Goal: Task Accomplishment & Management: Manage account settings

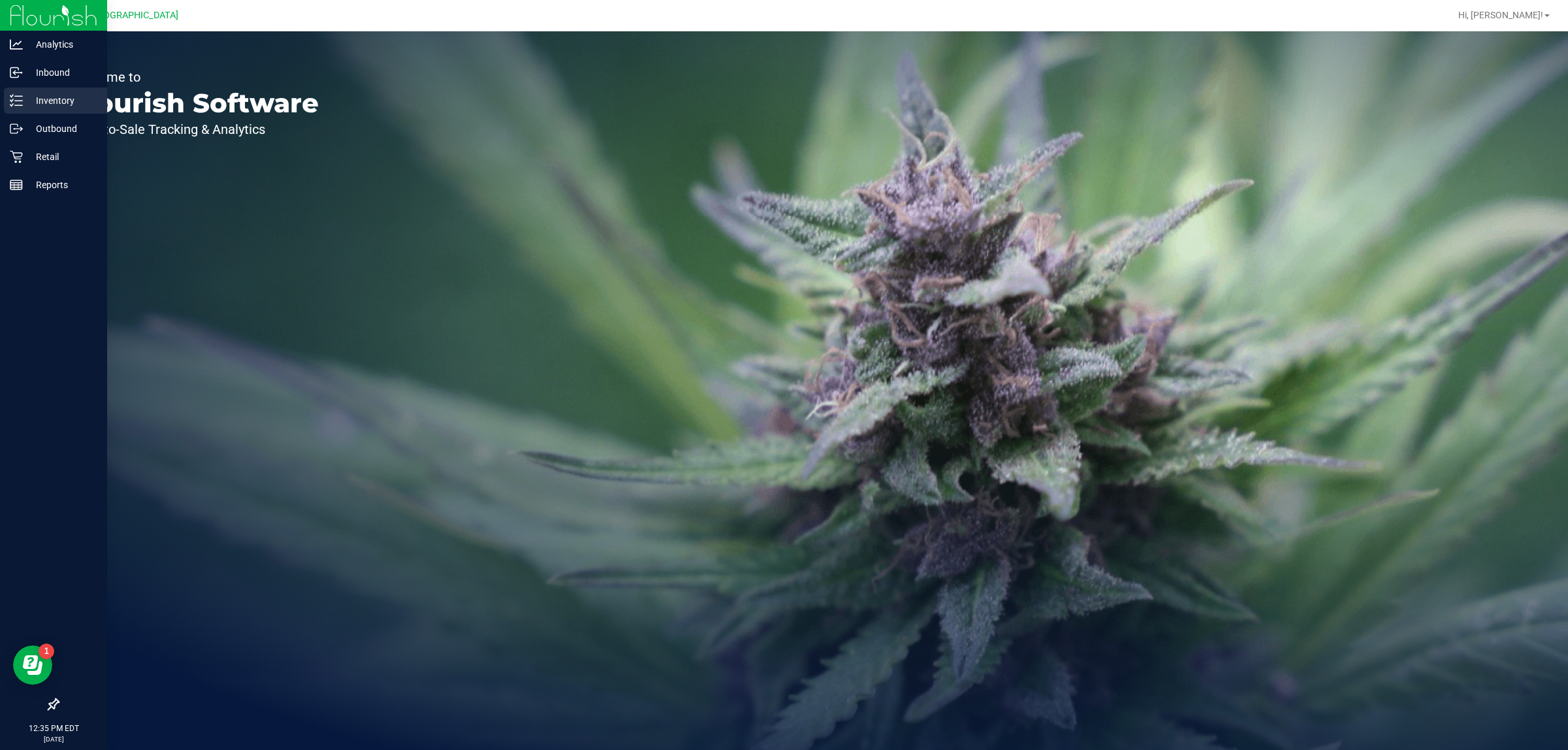
click at [53, 98] on p "Inventory" at bounding box center [62, 101] width 79 height 16
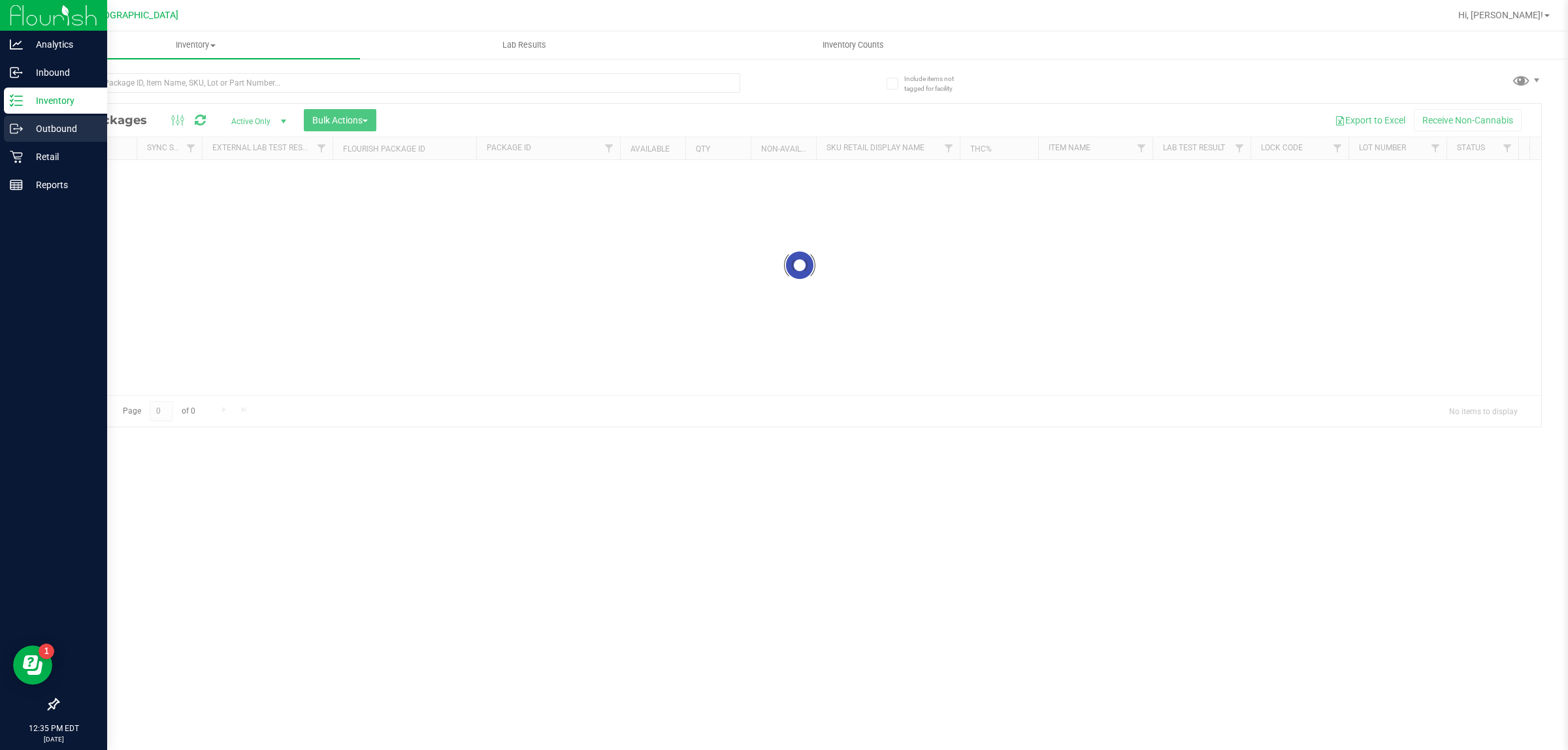
click at [67, 125] on p "Outbound" at bounding box center [62, 129] width 79 height 16
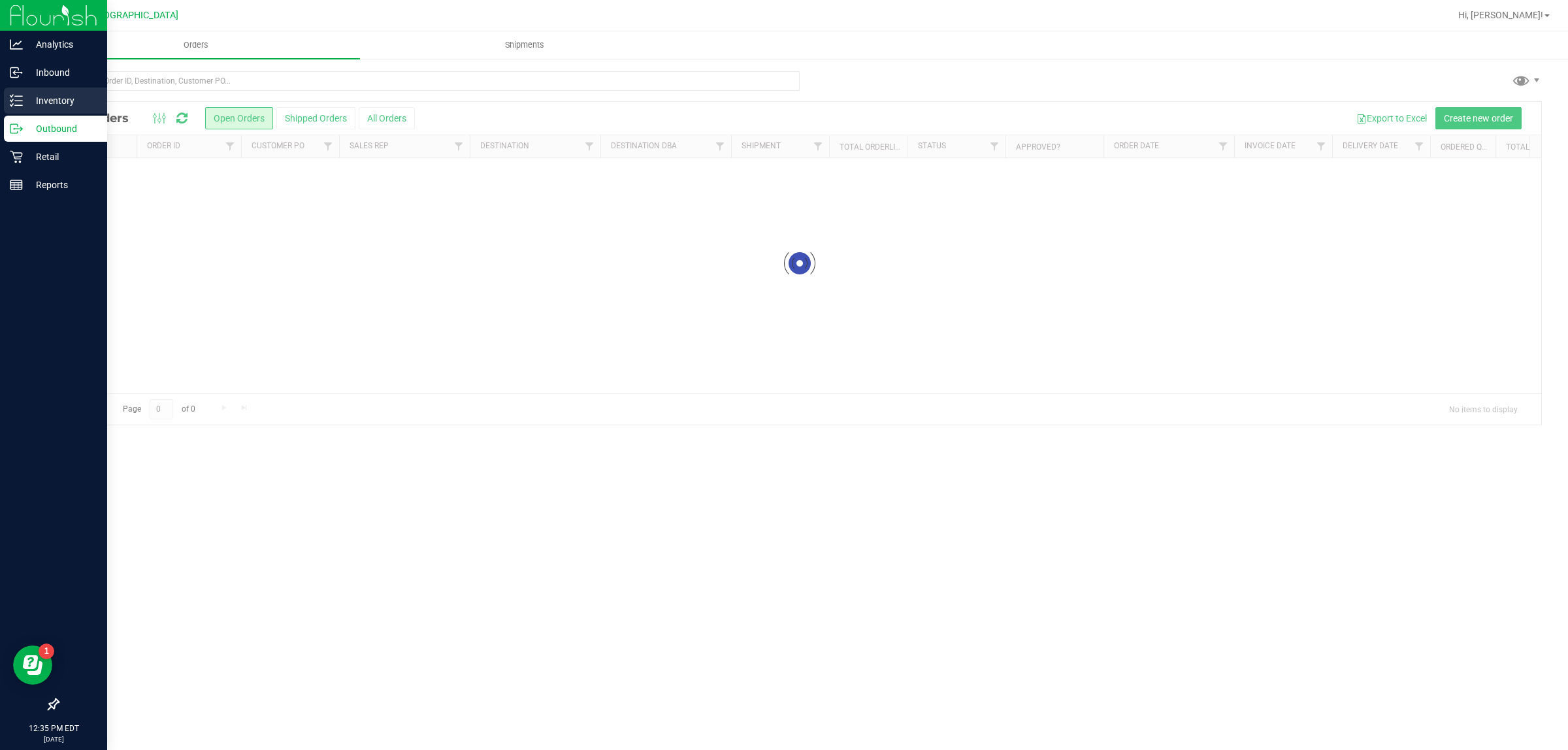
click at [67, 103] on p "Inventory" at bounding box center [62, 101] width 79 height 16
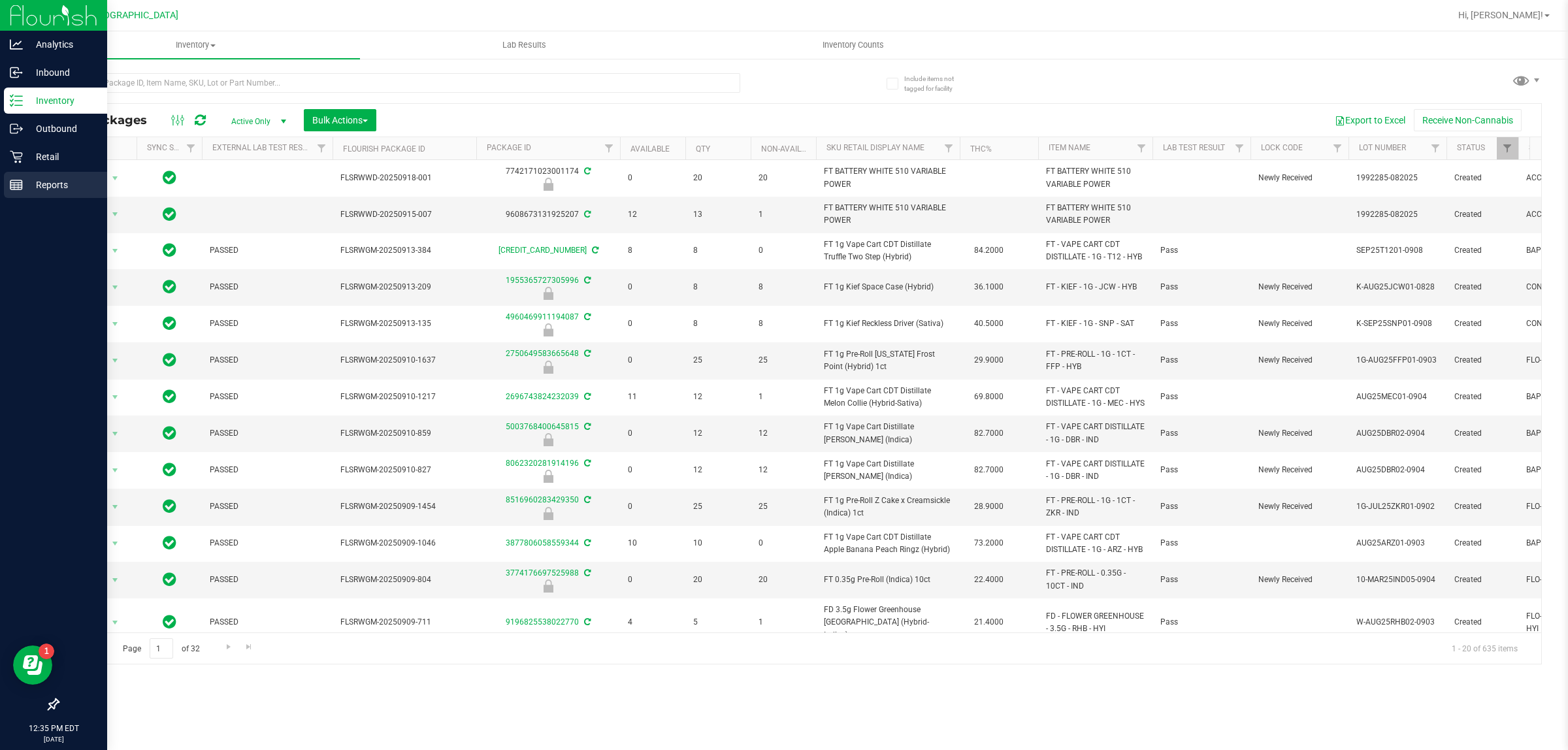
click at [64, 184] on p "Reports" at bounding box center [62, 185] width 79 height 16
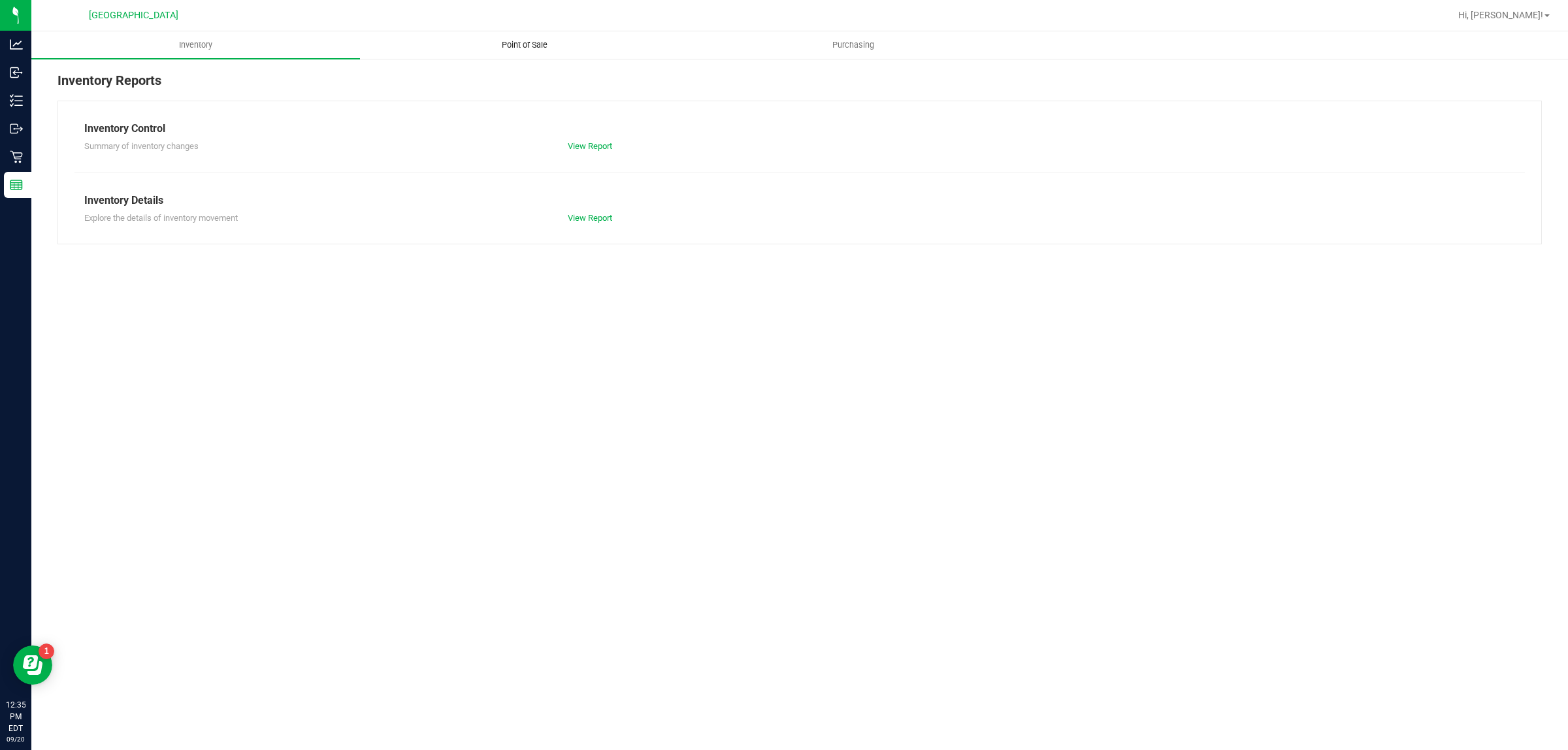
click at [466, 48] on uib-tab-heading "Point of Sale" at bounding box center [524, 45] width 327 height 26
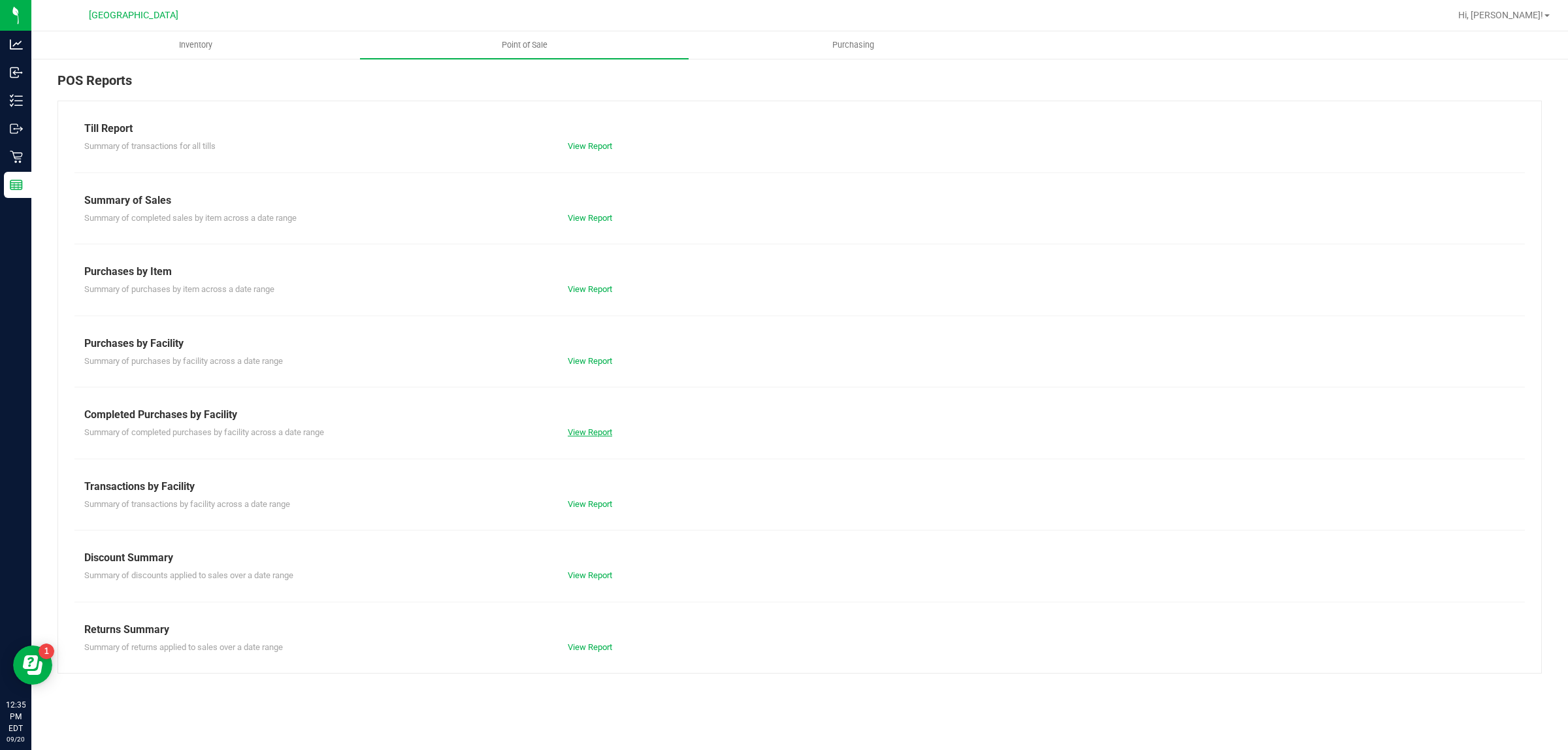
click at [591, 428] on link "View Report" at bounding box center [590, 432] width 44 height 10
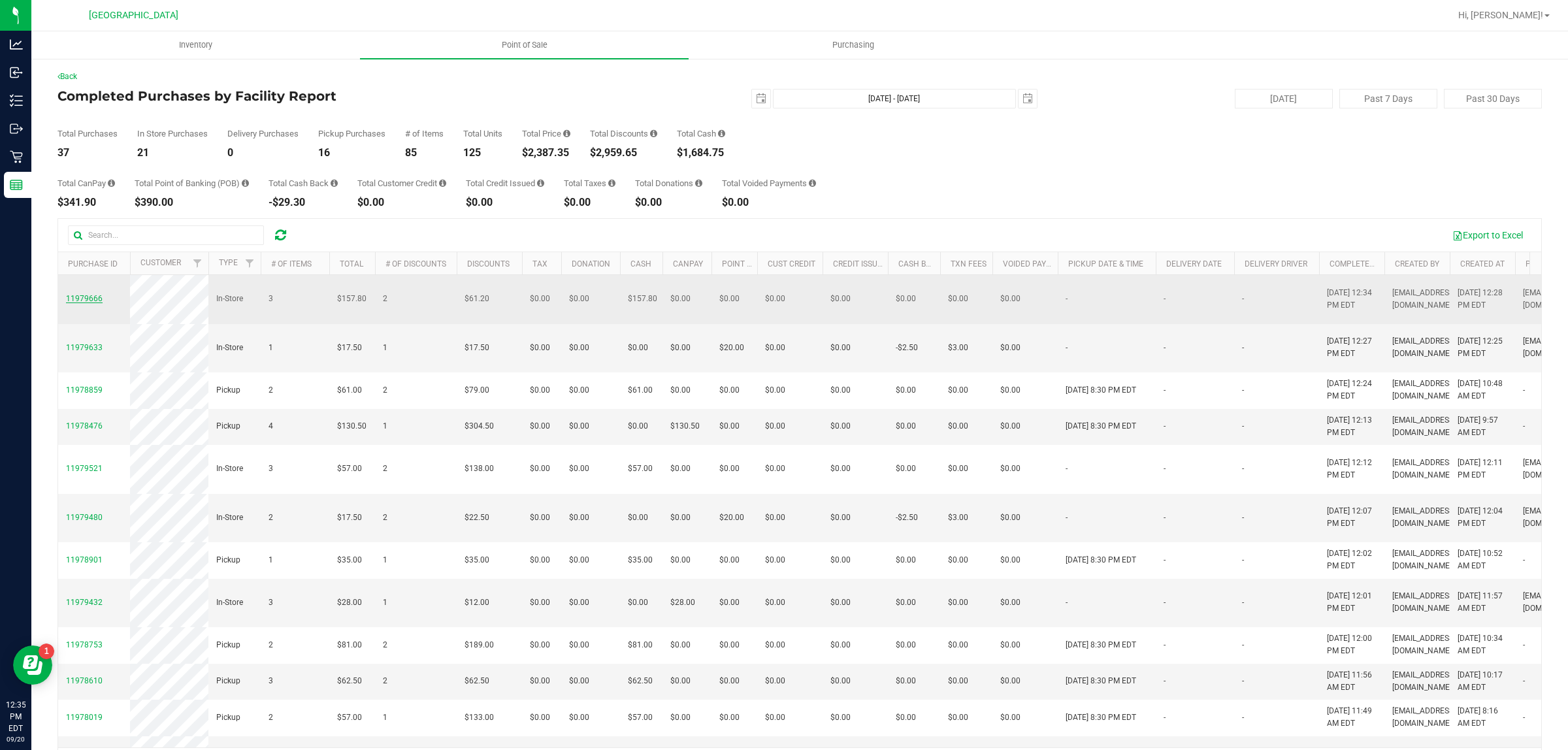
click at [77, 303] on span "11979666" at bounding box center [84, 298] width 36 height 9
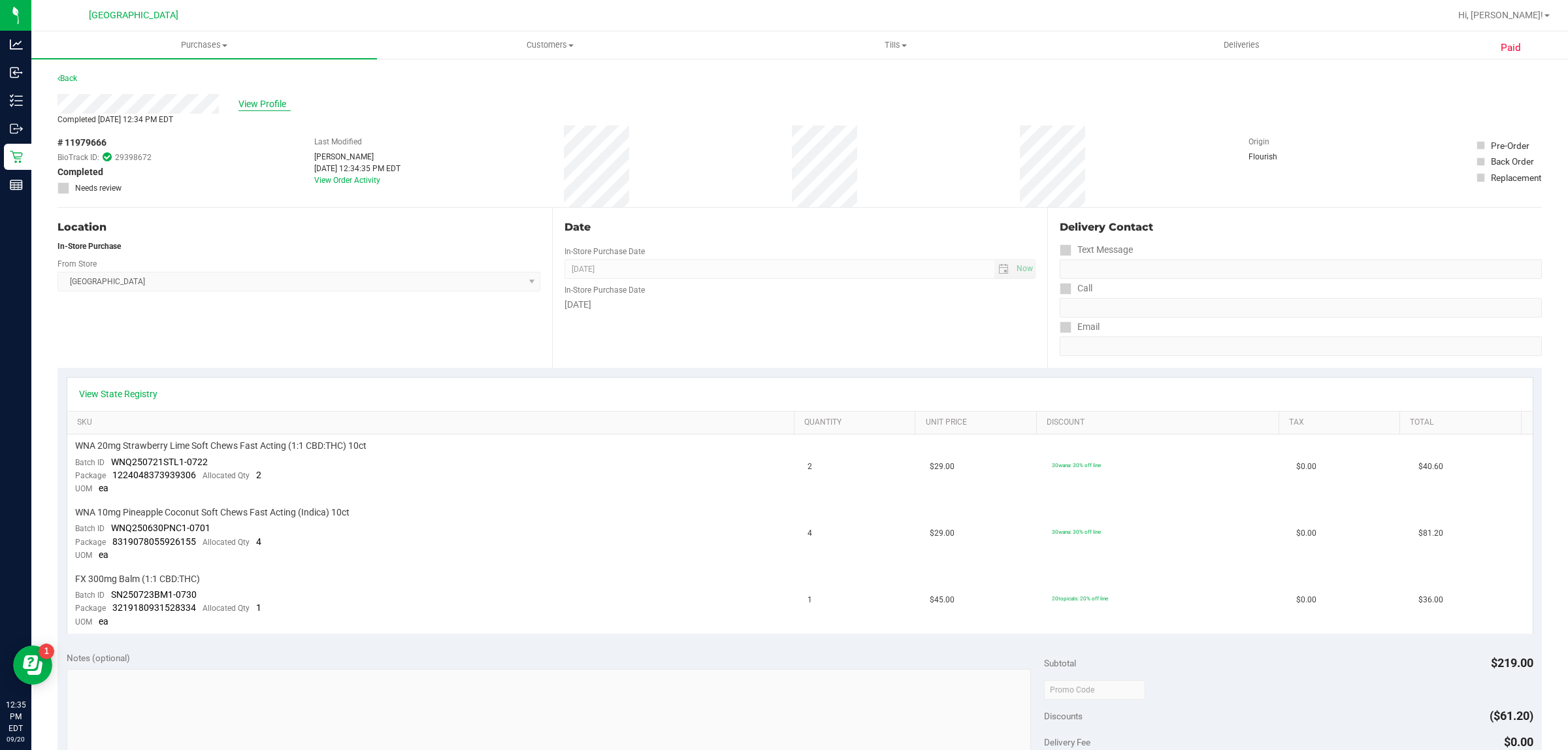
click at [248, 105] on span "View Profile" at bounding box center [264, 104] width 52 height 14
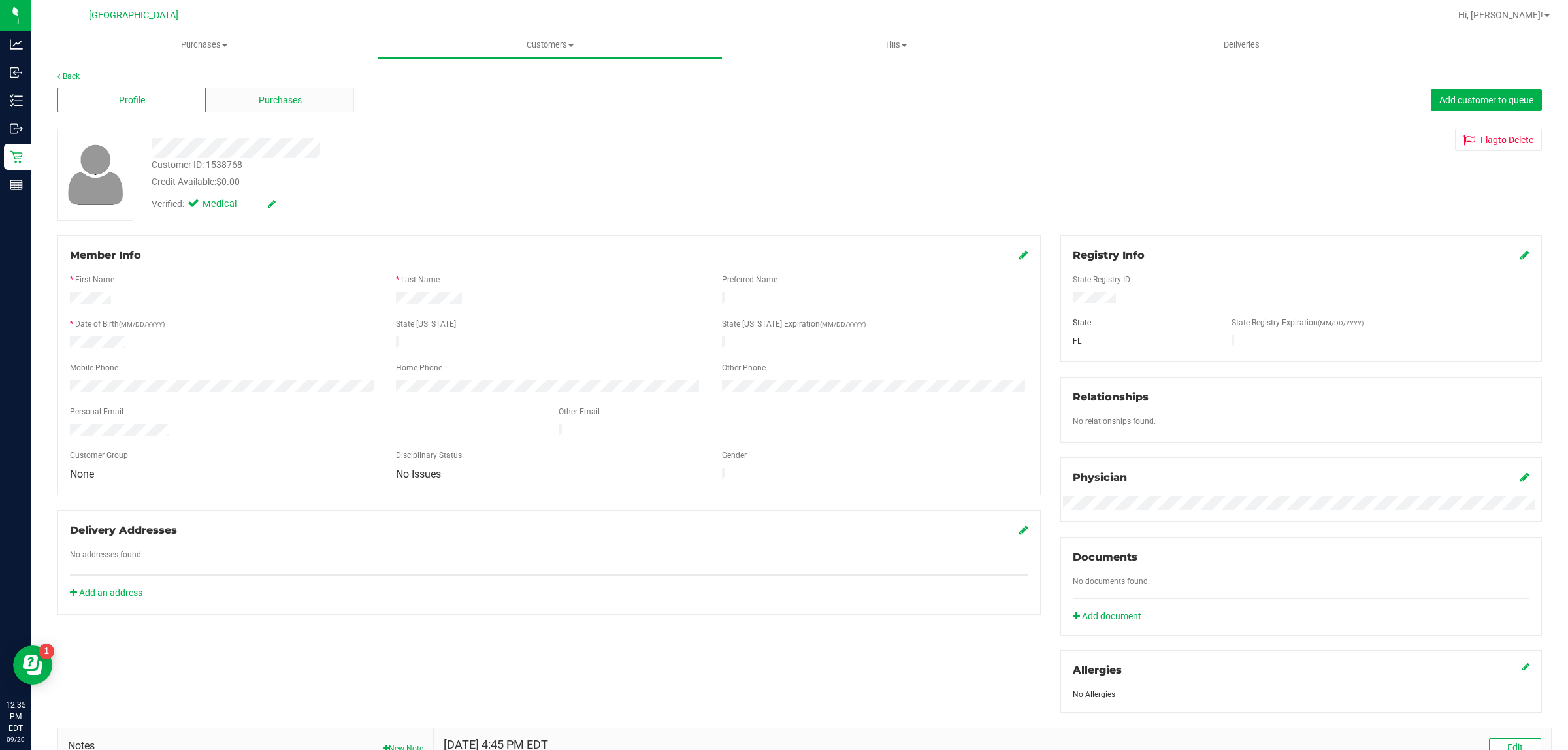
click at [240, 105] on div "Purchases" at bounding box center [280, 99] width 148 height 25
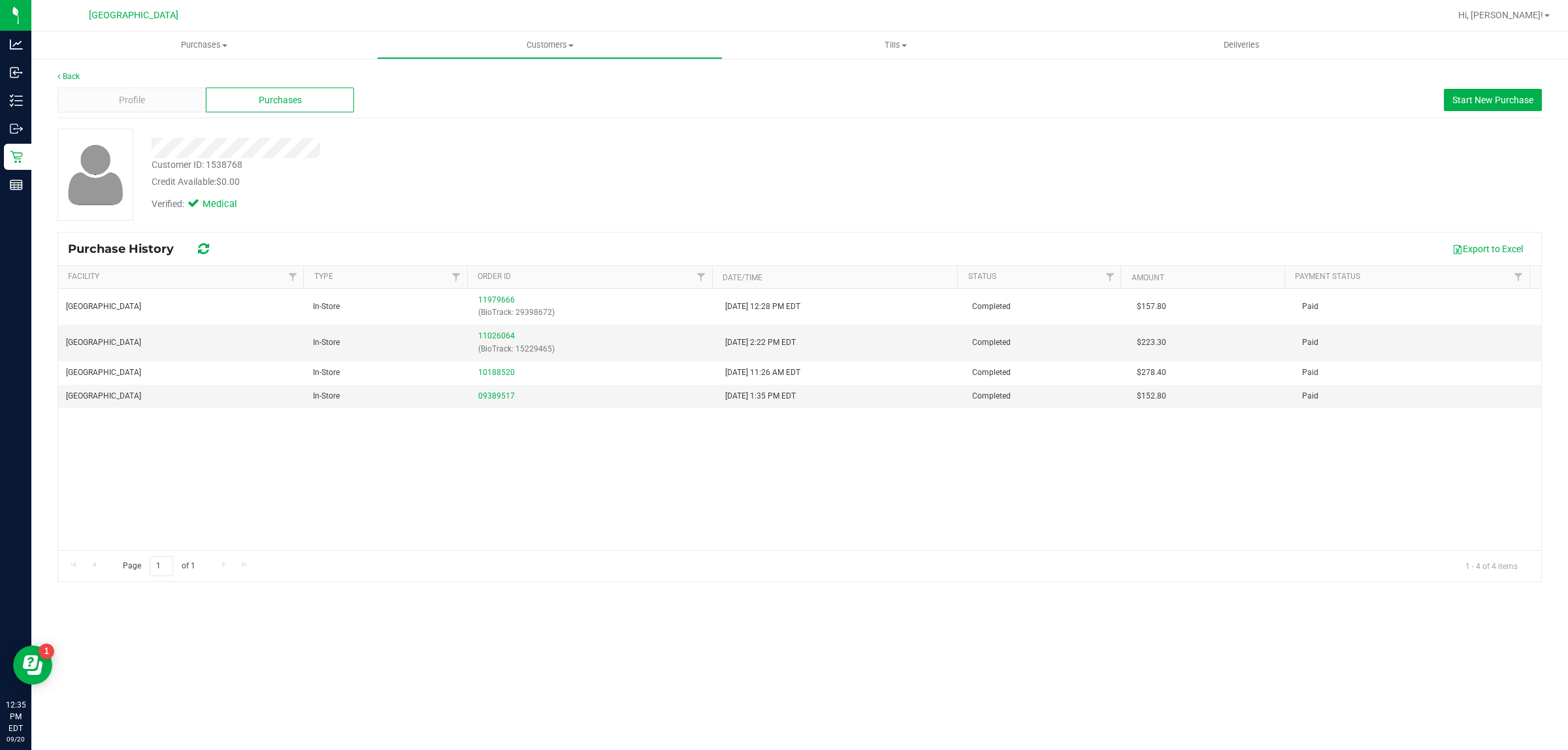
click at [1531, 7] on div "Hi, [PERSON_NAME]!" at bounding box center [1504, 15] width 102 height 23
click at [1528, 26] on div "Hi, [PERSON_NAME]!" at bounding box center [1504, 15] width 102 height 23
click at [1529, 19] on span "Hi, [PERSON_NAME]!" at bounding box center [1501, 15] width 85 height 11
click at [1494, 116] on span "Sign Out" at bounding box center [1500, 115] width 38 height 13
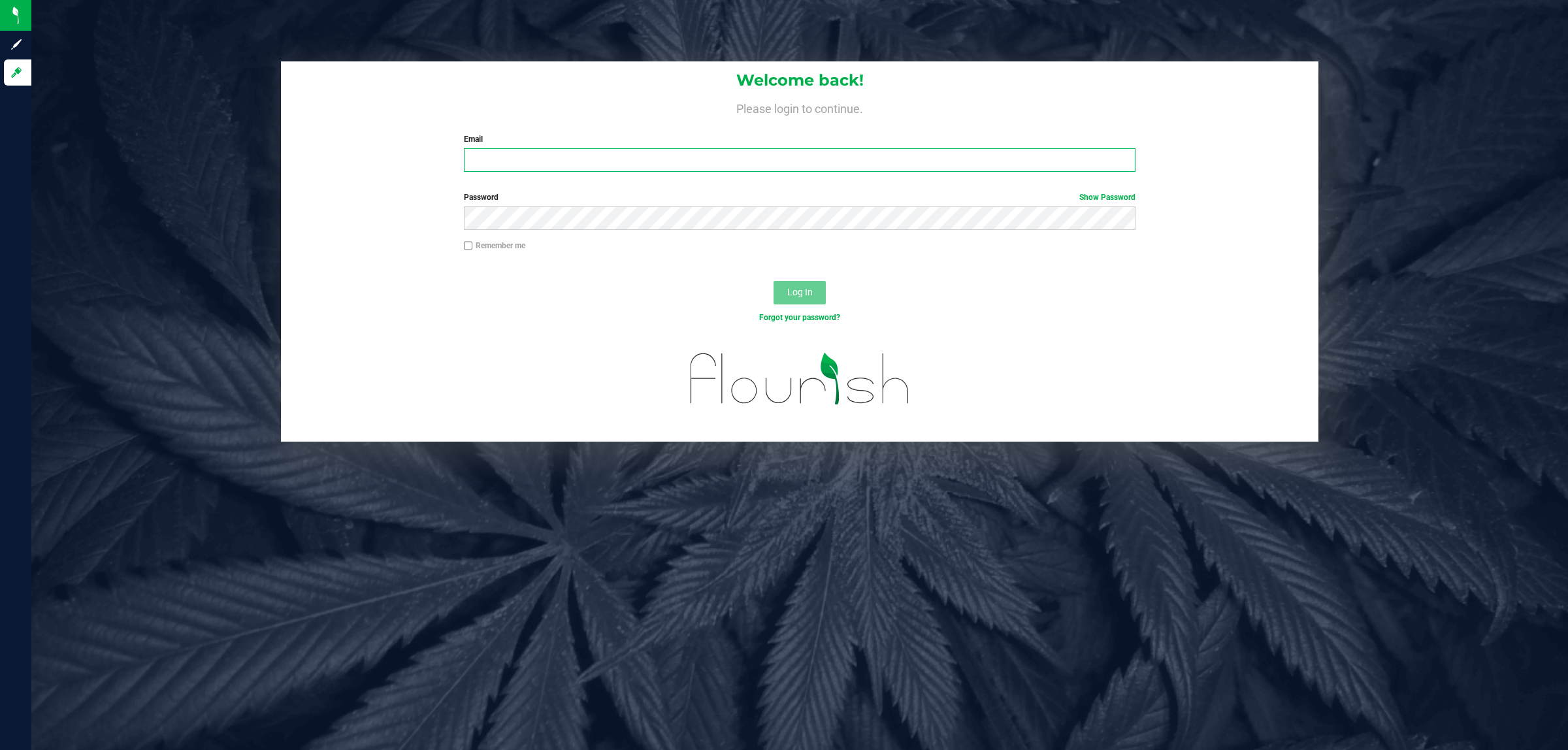
click at [635, 157] on input "Email" at bounding box center [800, 160] width 673 height 24
type input "[EMAIL_ADDRESS][DOMAIN_NAME]"
click at [774, 281] on button "Log In" at bounding box center [799, 293] width 52 height 24
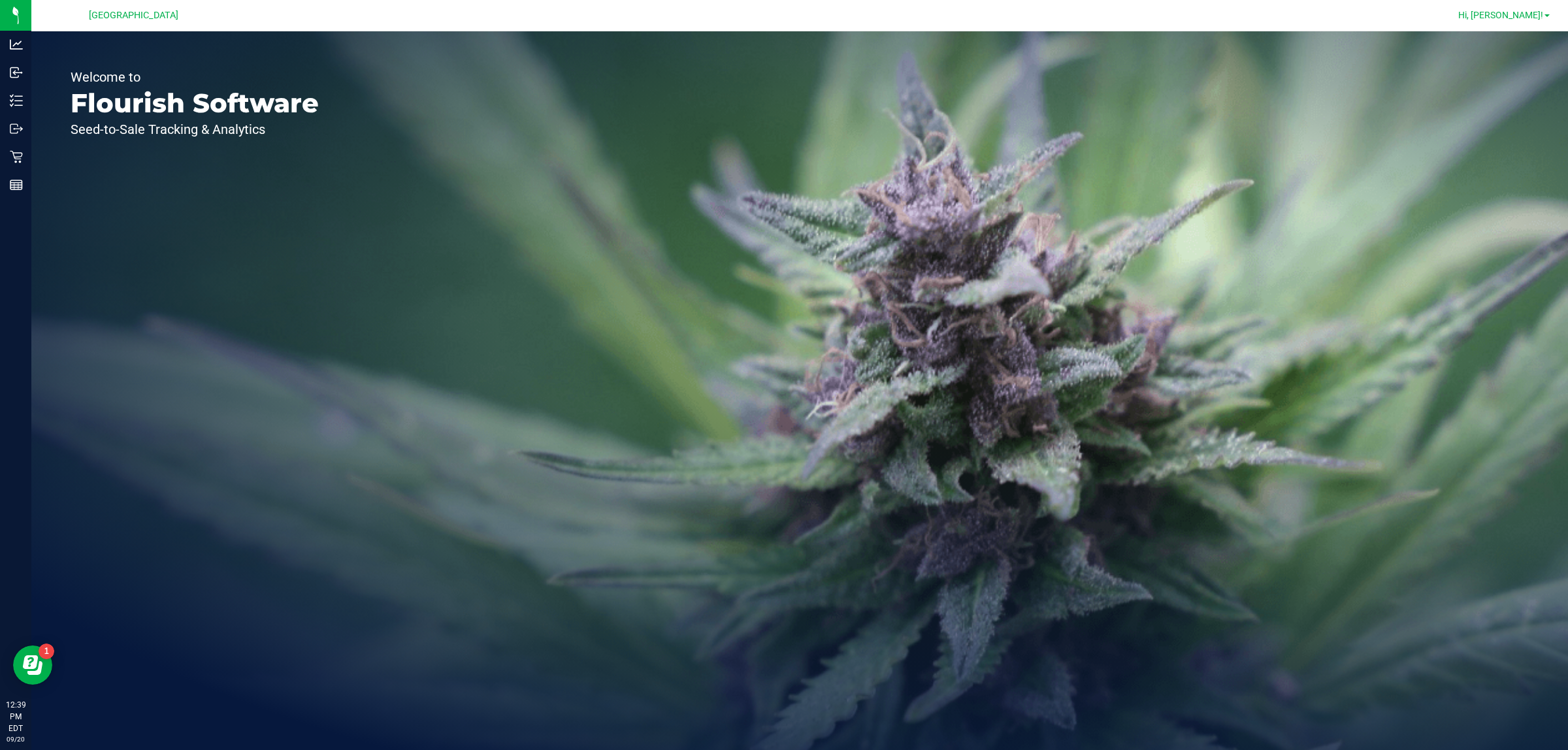
click at [1507, 19] on span "Hi, [PERSON_NAME]!" at bounding box center [1501, 15] width 85 height 11
click at [1536, 119] on li "Sign Out" at bounding box center [1509, 115] width 98 height 24
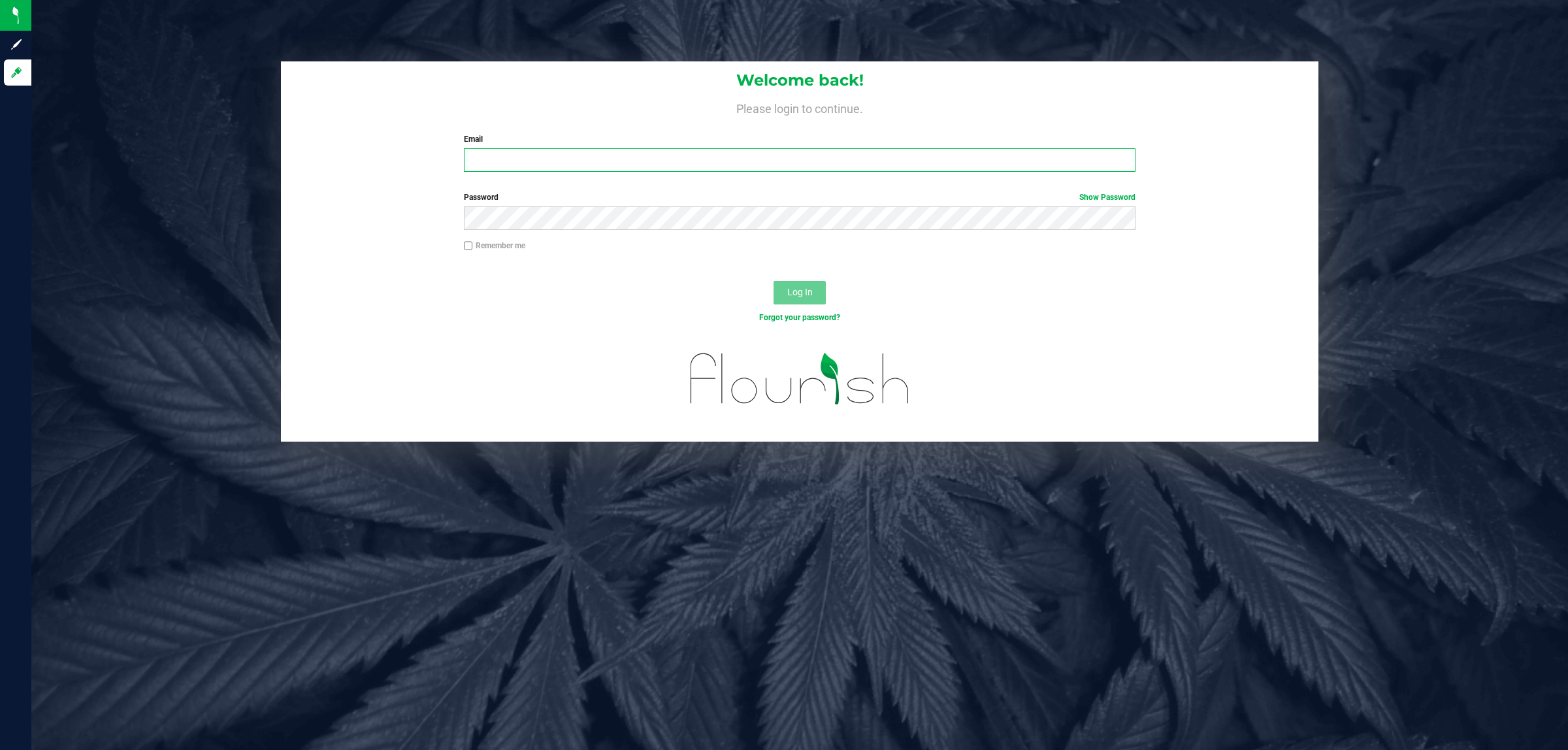
click at [510, 149] on input "Email" at bounding box center [800, 160] width 673 height 24
type input "[EMAIL_ADDRESS][DOMAIN_NAME]"
click at [774, 281] on button "Log In" at bounding box center [799, 293] width 52 height 24
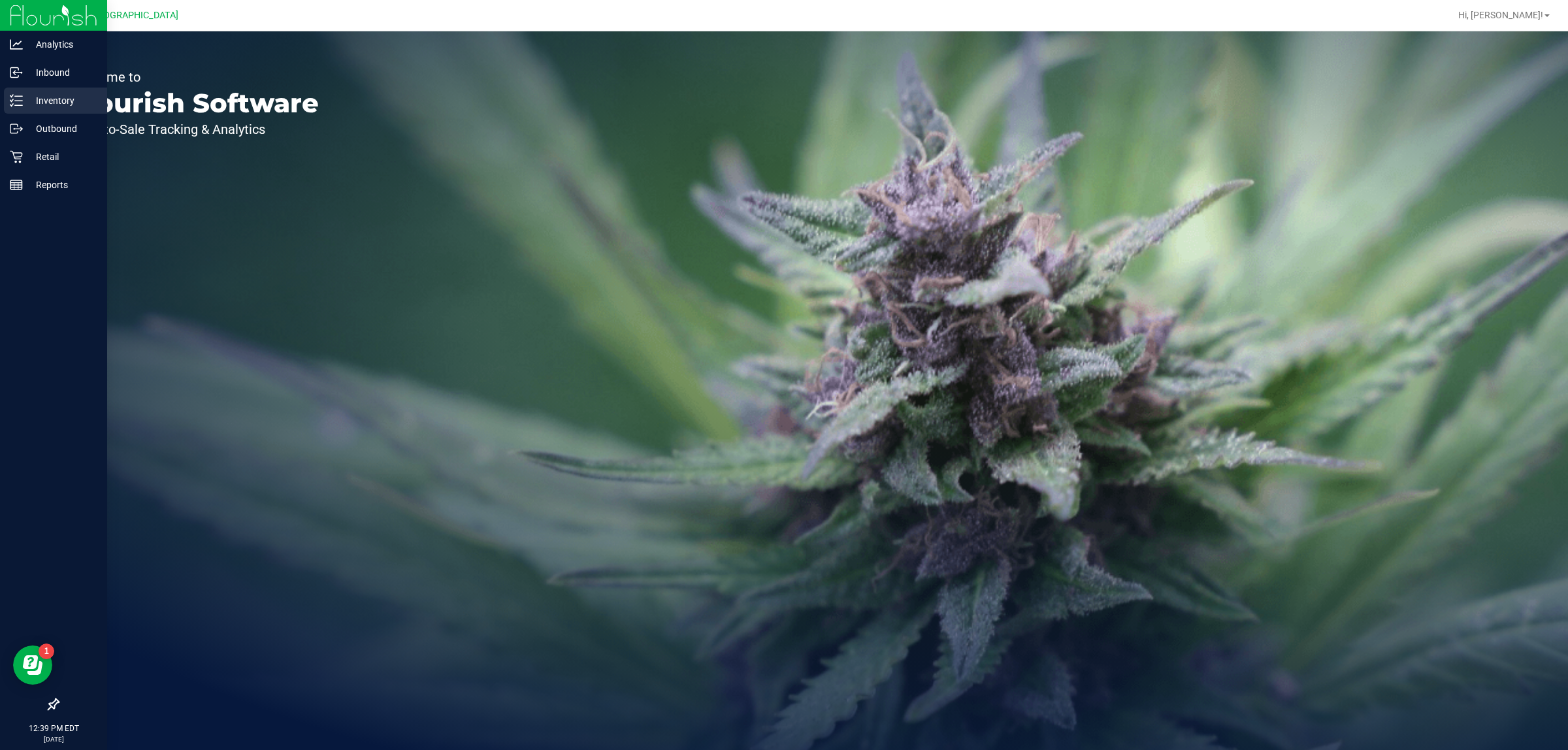
click at [37, 98] on p "Inventory" at bounding box center [62, 101] width 79 height 16
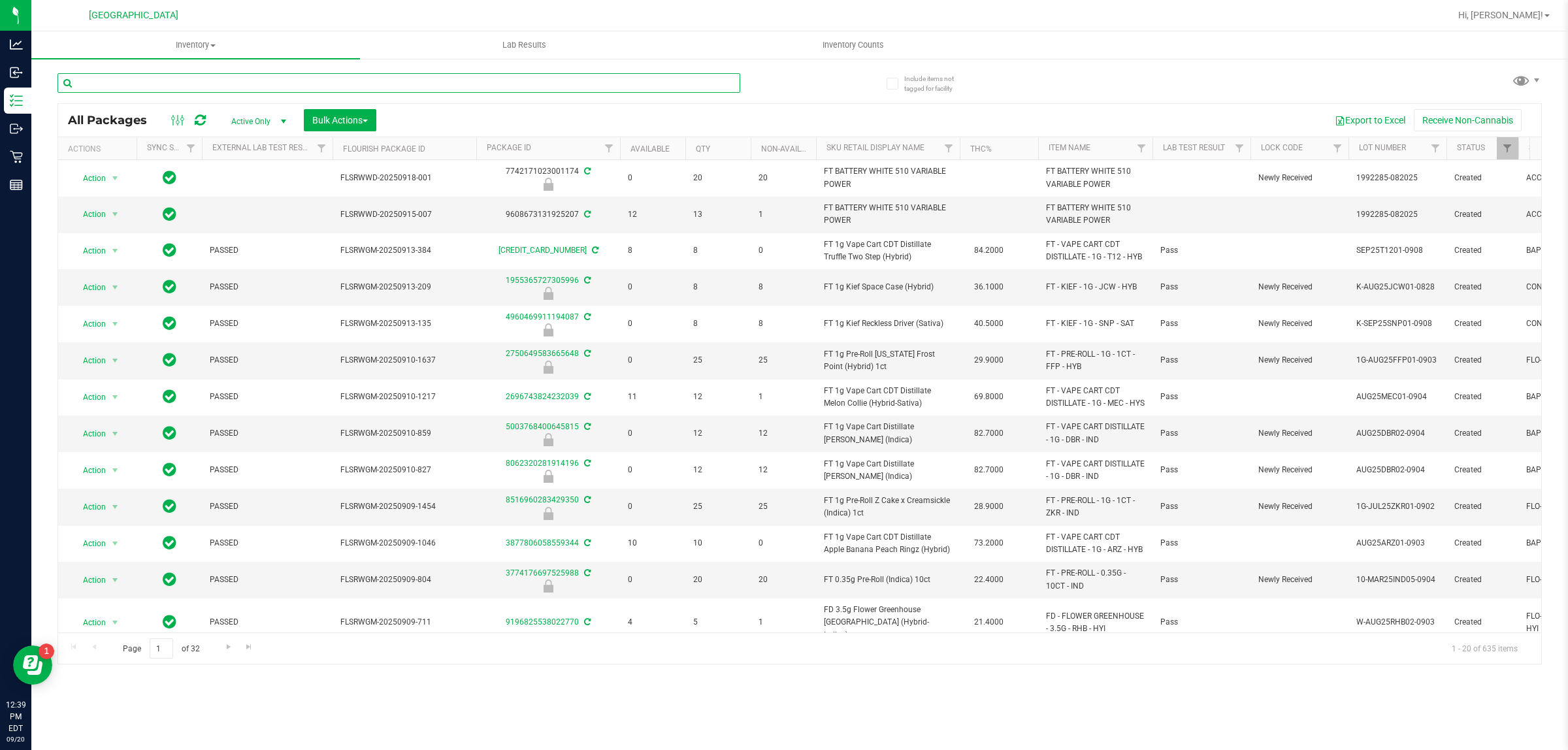
click at [92, 77] on input "text" at bounding box center [399, 82] width 683 height 19
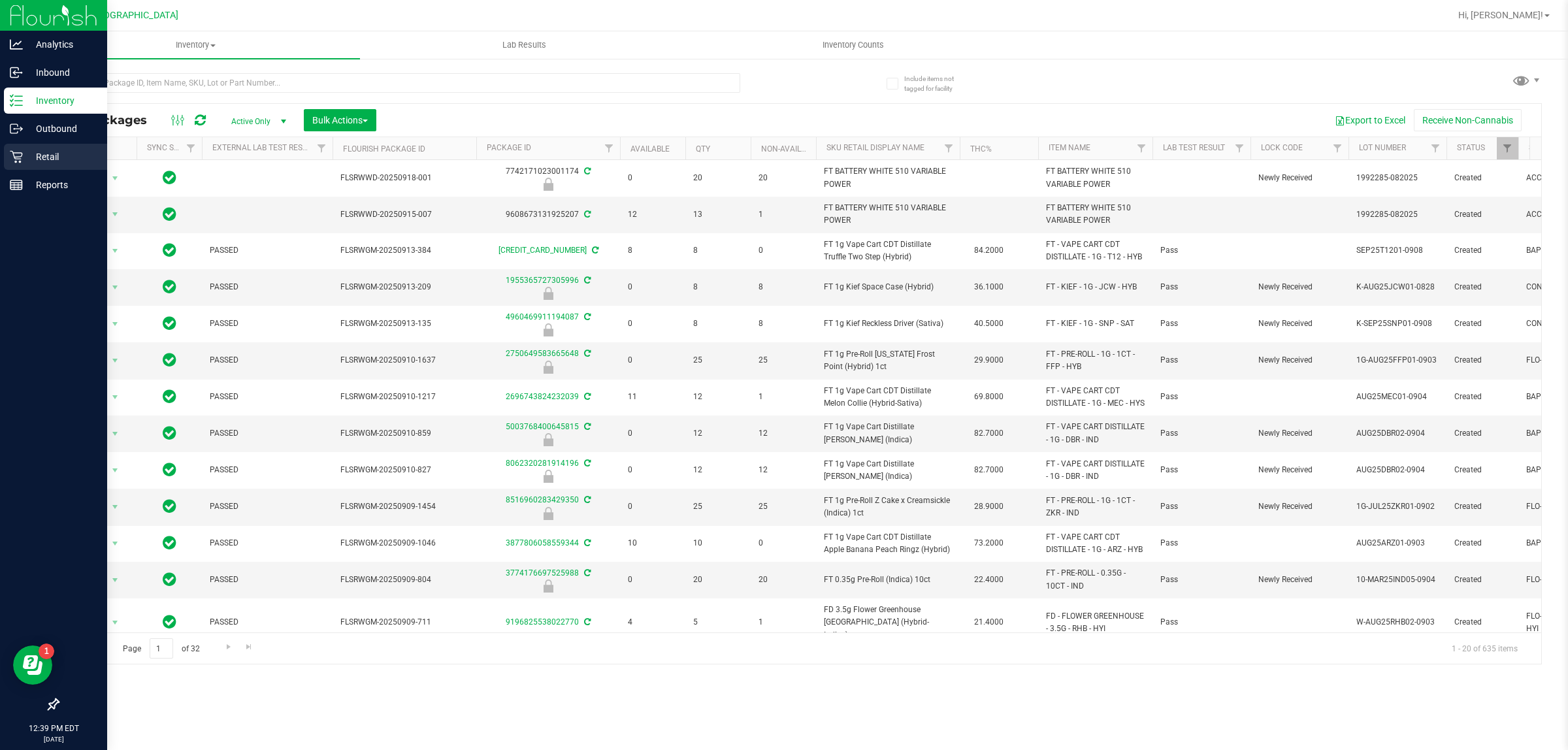
click at [23, 155] on p "Retail" at bounding box center [62, 157] width 79 height 16
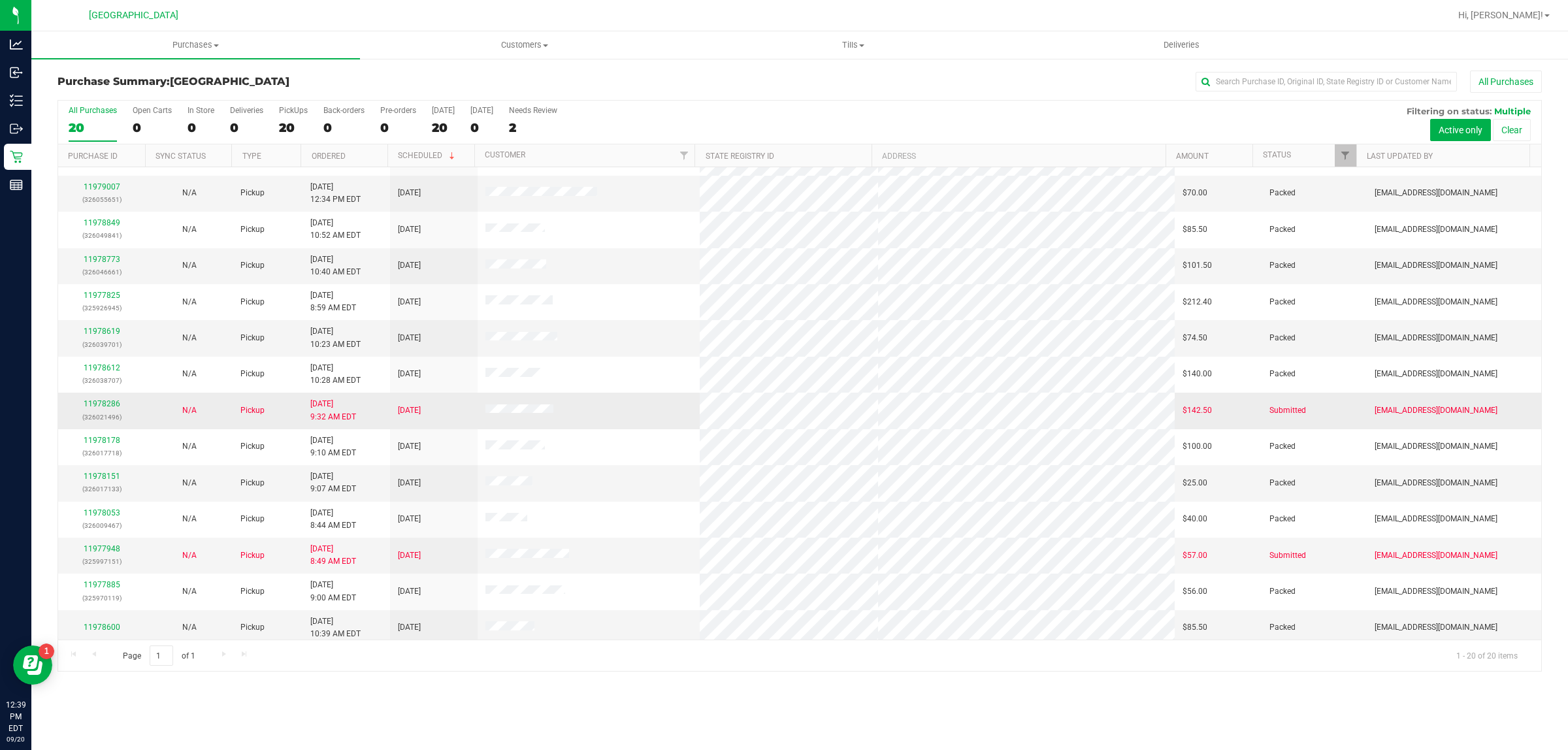
scroll to position [253, 0]
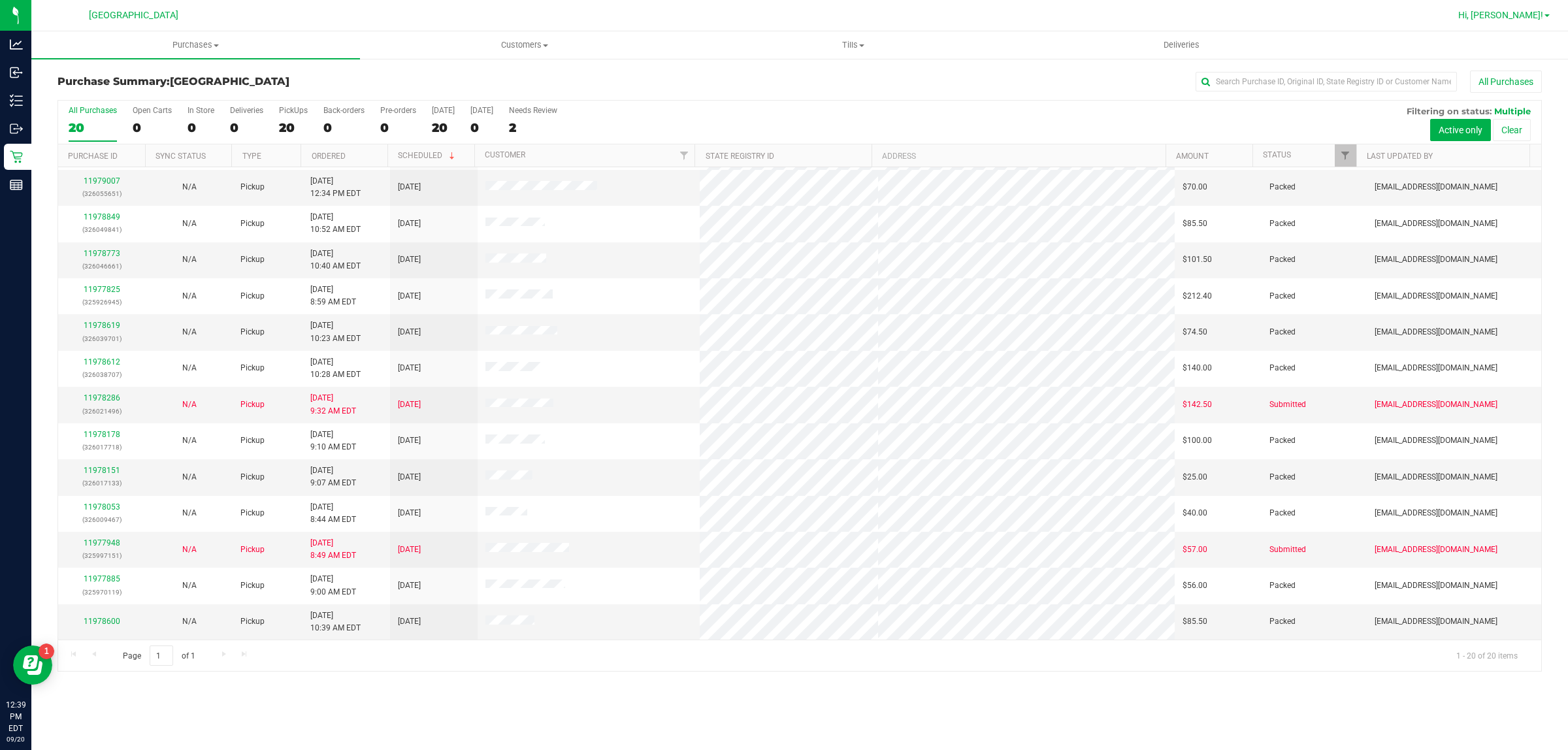
click at [1526, 14] on span "Hi, [PERSON_NAME]!" at bounding box center [1501, 15] width 85 height 11
click at [1499, 115] on span "Sign Out" at bounding box center [1500, 115] width 38 height 13
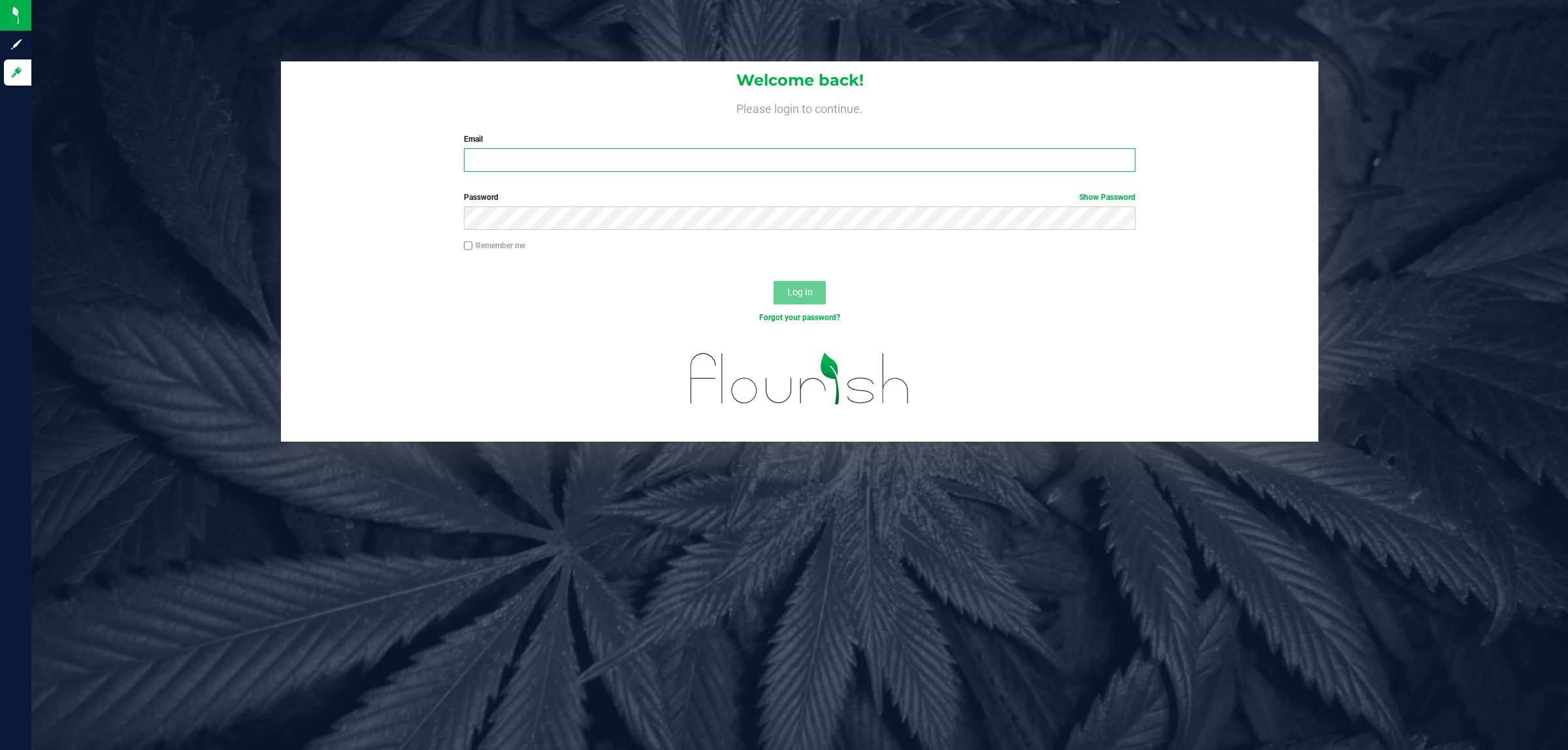
click at [563, 152] on input "Email" at bounding box center [800, 160] width 673 height 24
type input "amazzeo@liveparallel.com"
click at [774, 281] on button "Log In" at bounding box center [799, 293] width 52 height 24
